Goal: Check status: Check status

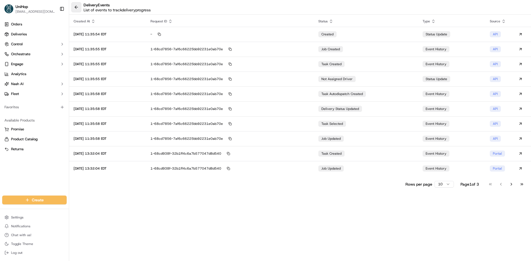
click at [80, 9] on button at bounding box center [76, 7] width 10 height 10
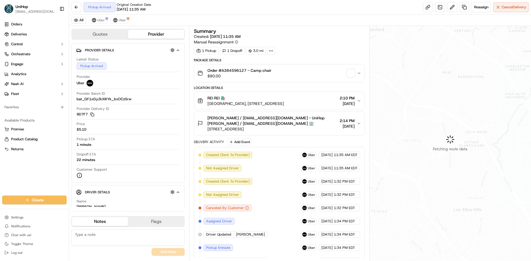
click at [79, 8] on button at bounding box center [76, 7] width 10 height 10
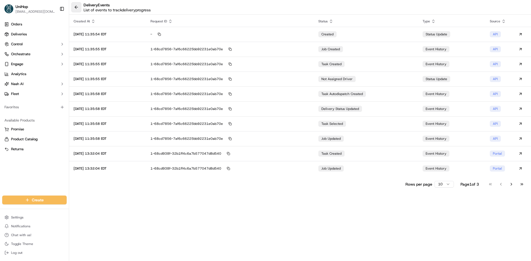
click at [74, 7] on button at bounding box center [76, 7] width 10 height 10
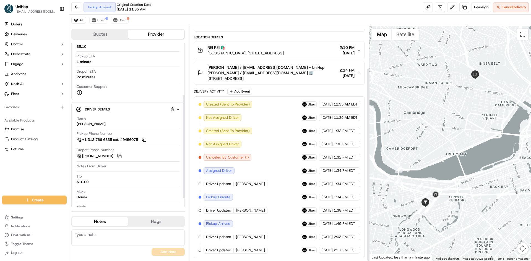
scroll to position [51, 0]
click at [99, 20] on span "Uber" at bounding box center [100, 20] width 7 height 4
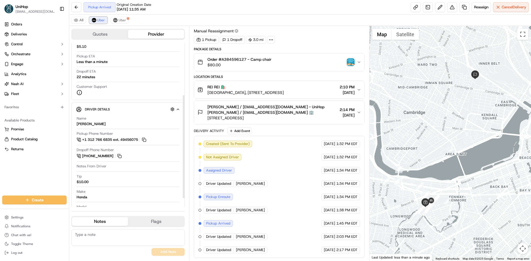
scroll to position [97, 0]
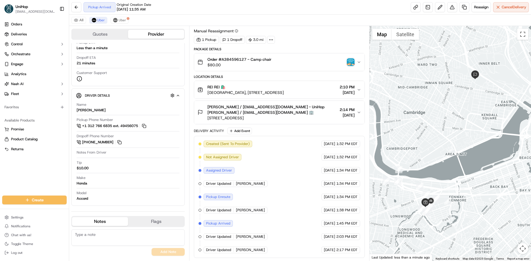
drag, startPoint x: 0, startPoint y: 188, endPoint x: 10, endPoint y: 166, distance: 23.9
click at [0, 188] on div "Orders Deliveries Control Orchestrate Engage Analytics [PERSON_NAME] Fleet Favo…" at bounding box center [34, 105] width 69 height 174
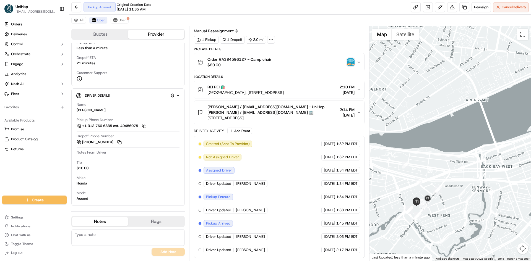
drag, startPoint x: 440, startPoint y: 210, endPoint x: 448, endPoint y: 202, distance: 10.8
click at [449, 204] on div at bounding box center [450, 143] width 162 height 235
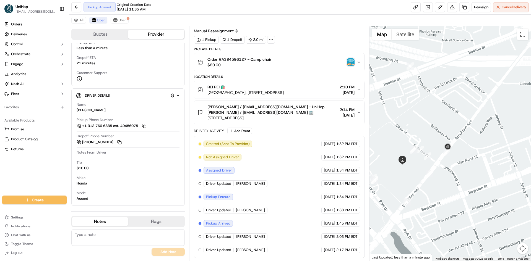
click at [462, 173] on div at bounding box center [450, 143] width 162 height 235
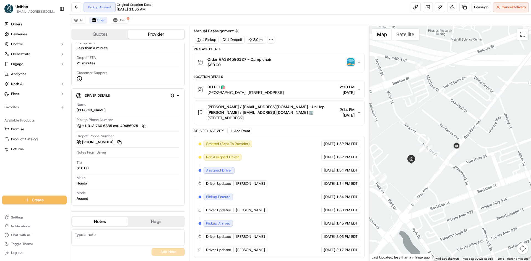
click at [465, 170] on div at bounding box center [450, 143] width 162 height 235
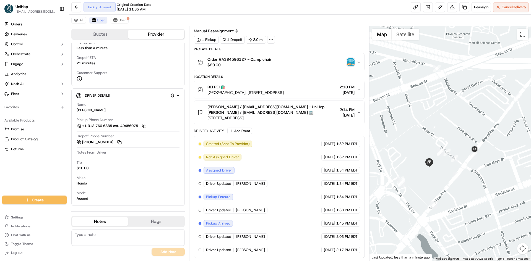
drag, startPoint x: 423, startPoint y: 112, endPoint x: 439, endPoint y: 115, distance: 16.0
click at [439, 115] on div at bounding box center [450, 143] width 162 height 235
click at [318, 85] on div "REI REI 🛍️ [GEOGRAPHIC_DATA], [STREET_ADDRESS] 2:10 PM [DATE]" at bounding box center [276, 89] width 159 height 11
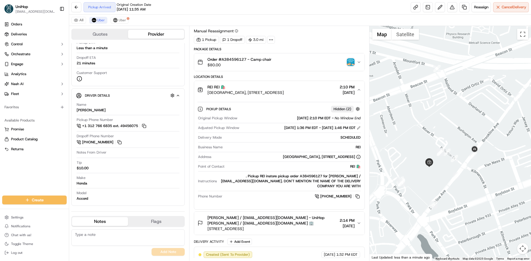
scroll to position [92, 0]
click at [320, 86] on div "REI REI 🛍️ [GEOGRAPHIC_DATA], [STREET_ADDRESS] 2:10 PM [DATE]" at bounding box center [276, 89] width 159 height 11
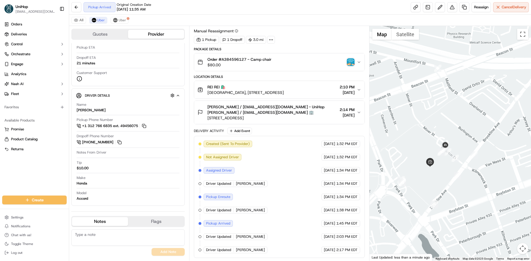
click at [419, 189] on div at bounding box center [450, 143] width 162 height 235
click at [124, 231] on textarea at bounding box center [127, 238] width 113 height 17
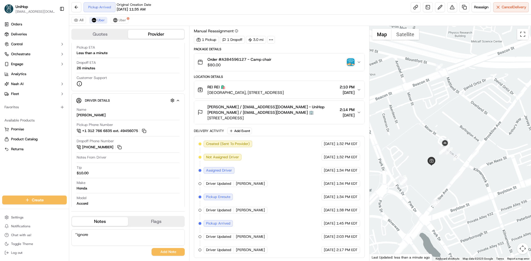
scroll to position [97, 0]
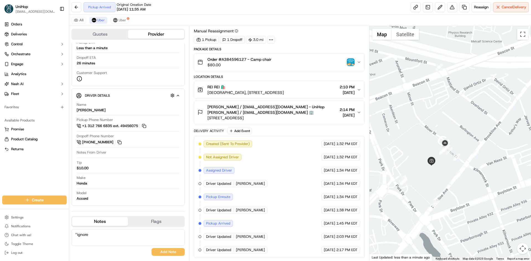
type textarea "^ignore"
drag, startPoint x: 206, startPoint y: 106, endPoint x: 146, endPoint y: 56, distance: 78.5
click at [230, 107] on div "[PERSON_NAME] / [EMAIL_ADDRESS][DOMAIN_NAME] - UniHop [PERSON_NAME] / [EMAIL_AD…" at bounding box center [267, 112] width 140 height 17
copy span "[PERSON_NAME]"
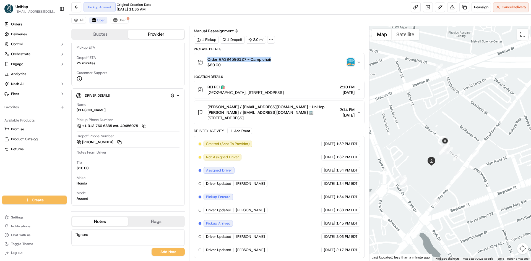
drag, startPoint x: 208, startPoint y: 58, endPoint x: 272, endPoint y: 61, distance: 63.9
click at [272, 61] on div "Order #A384596127 - Camp chair $80.00" at bounding box center [276, 62] width 159 height 11
copy span "Order #A384596127 - Camp chair"
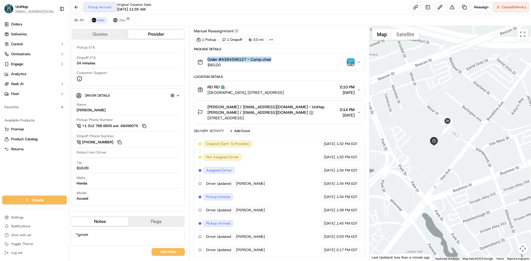
drag, startPoint x: 424, startPoint y: 183, endPoint x: 423, endPoint y: 152, distance: 30.7
click at [423, 152] on div at bounding box center [450, 143] width 162 height 235
